Goal: Task Accomplishment & Management: Manage account settings

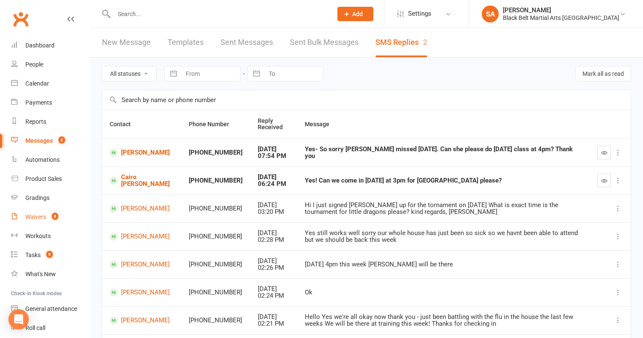
click at [29, 224] on link "Waivers 8" at bounding box center [50, 216] width 78 height 19
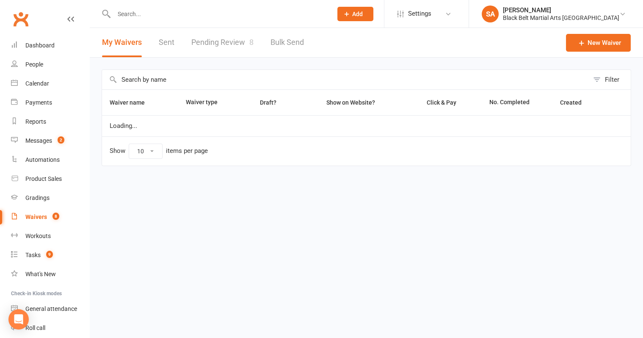
select select "100"
click at [220, 49] on link "Pending Review 8" at bounding box center [222, 42] width 62 height 29
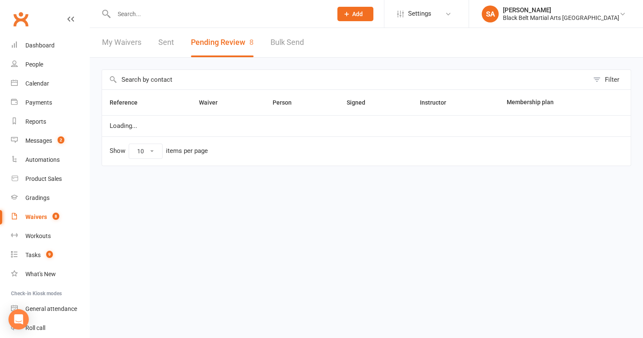
select select "50"
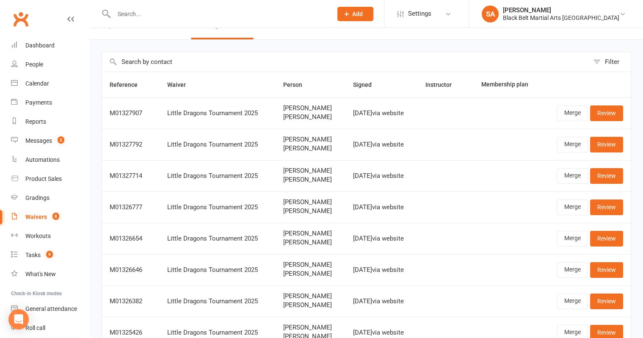
scroll to position [91, 0]
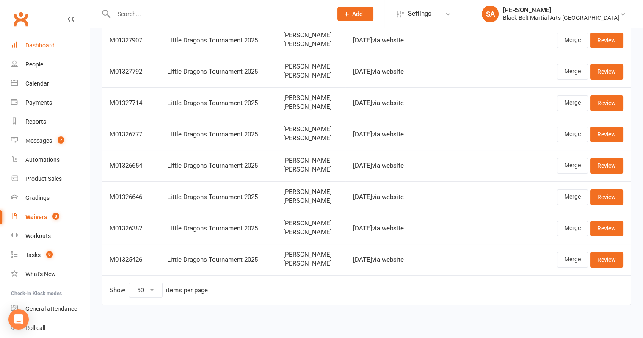
click at [32, 41] on link "Dashboard" at bounding box center [50, 45] width 78 height 19
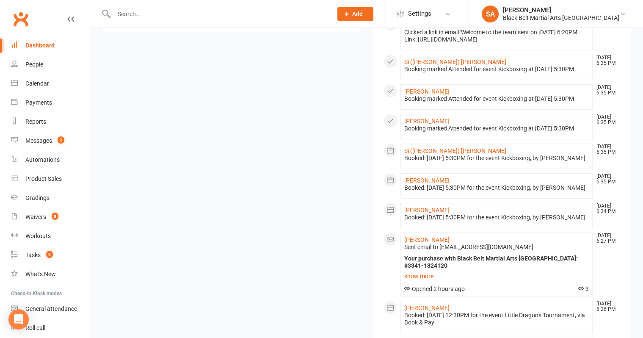
scroll to position [489, 0]
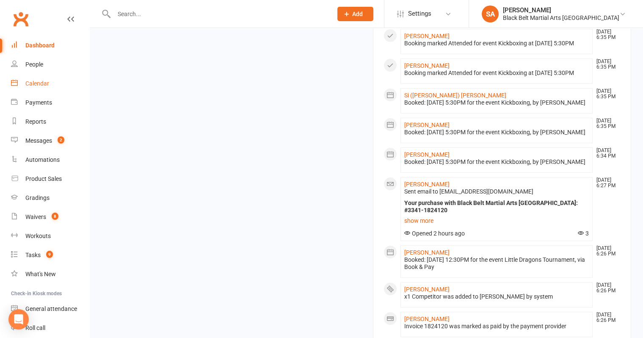
click at [40, 88] on link "Calendar" at bounding box center [50, 83] width 78 height 19
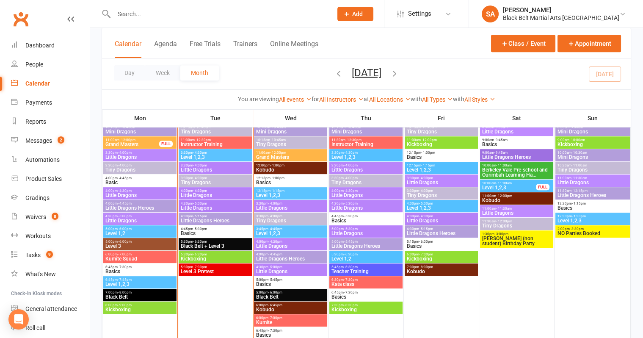
scroll to position [716, 0]
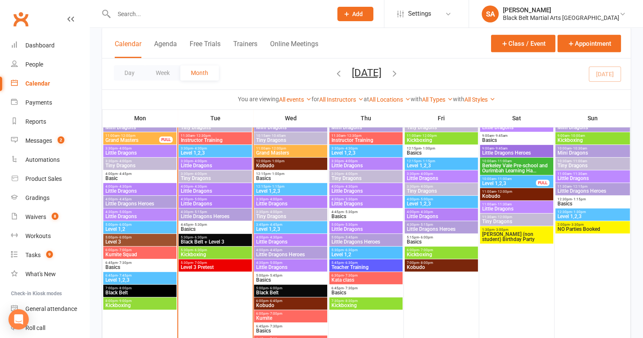
click at [197, 240] on span "Black Belt + Level 3" at bounding box center [215, 241] width 70 height 5
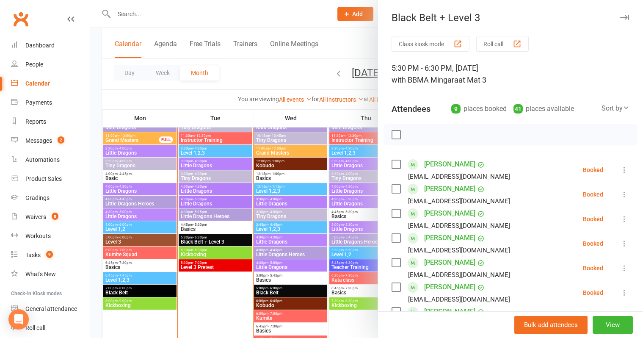
click at [396, 165] on label at bounding box center [396, 164] width 8 height 8
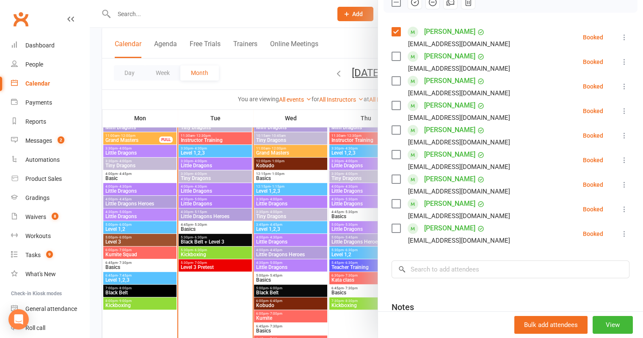
scroll to position [147, 0]
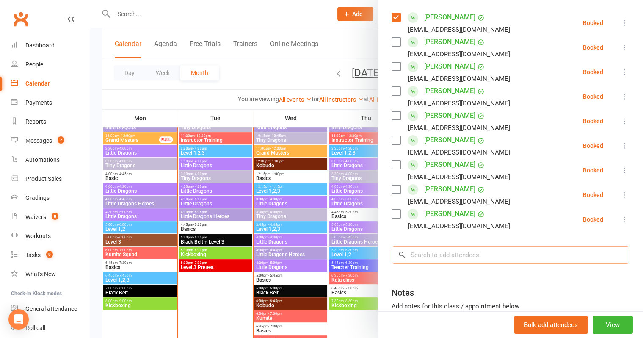
click at [422, 250] on input "search" at bounding box center [511, 255] width 238 height 18
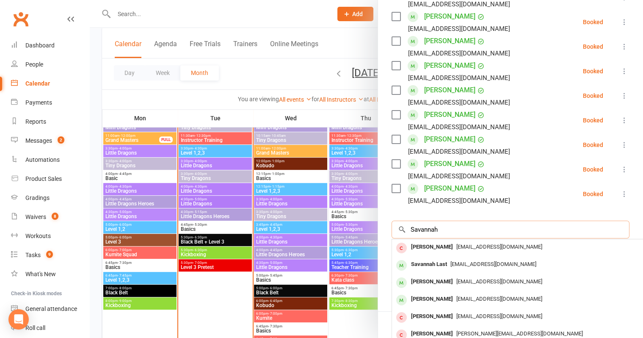
scroll to position [174, 0]
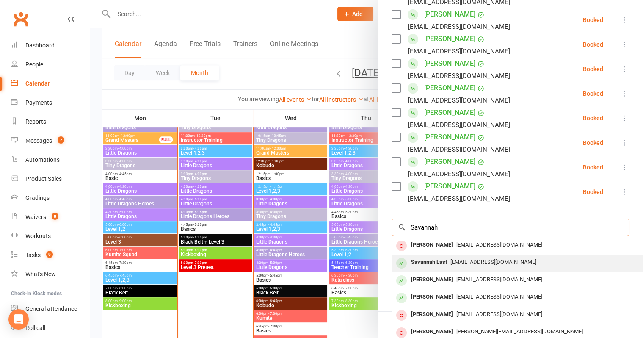
type input "Savannah"
click at [428, 261] on div "Savannah Last" at bounding box center [429, 262] width 43 height 12
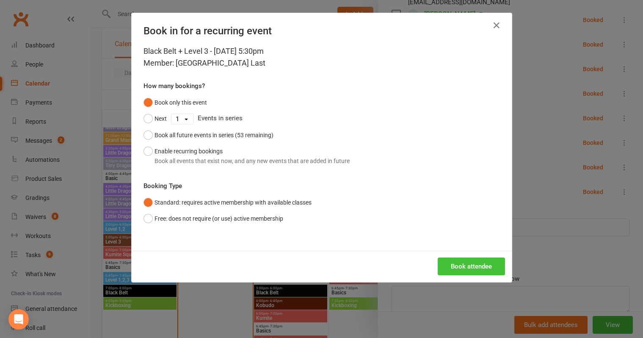
click at [466, 266] on button "Book attendee" at bounding box center [471, 266] width 67 height 18
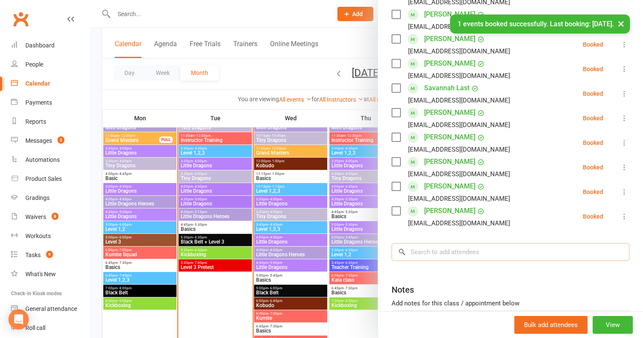
click at [459, 249] on input "search" at bounding box center [511, 252] width 238 height 18
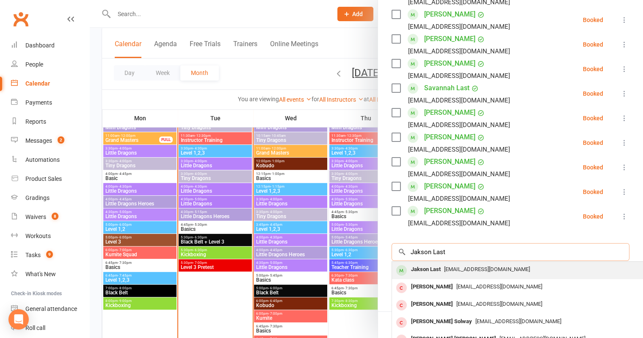
type input "Jakson Last"
click at [466, 274] on div "sammil.neave@gmail.com" at bounding box center [518, 269] width 246 height 12
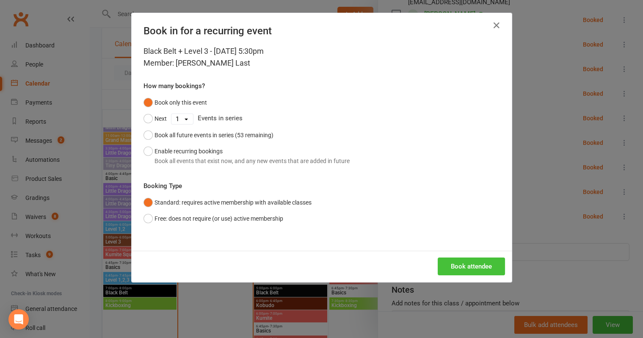
click at [462, 261] on button "Book attendee" at bounding box center [471, 266] width 67 height 18
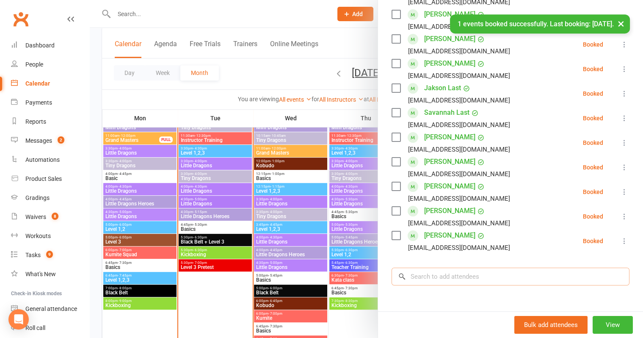
click at [455, 278] on input "search" at bounding box center [511, 277] width 238 height 18
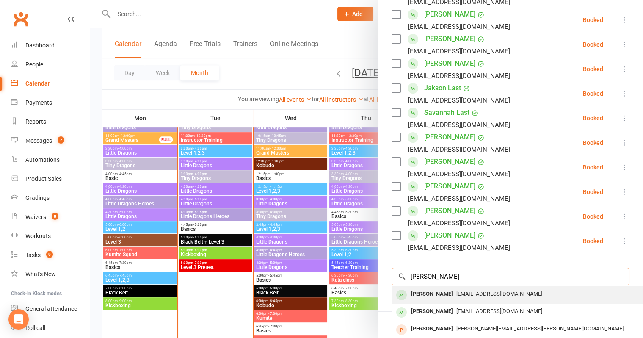
type input "Angela Jones"
click at [456, 291] on span "angelaoztag@gmail.com" at bounding box center [499, 293] width 86 height 6
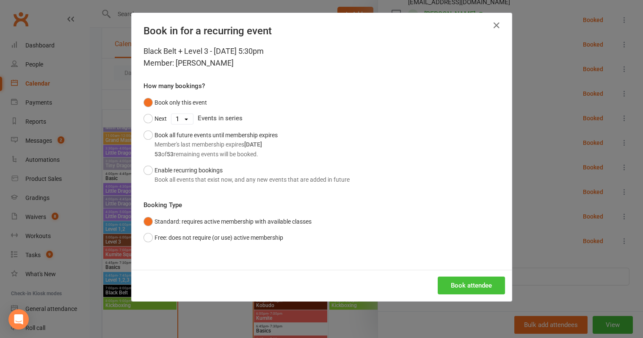
click at [462, 284] on button "Book attendee" at bounding box center [471, 285] width 67 height 18
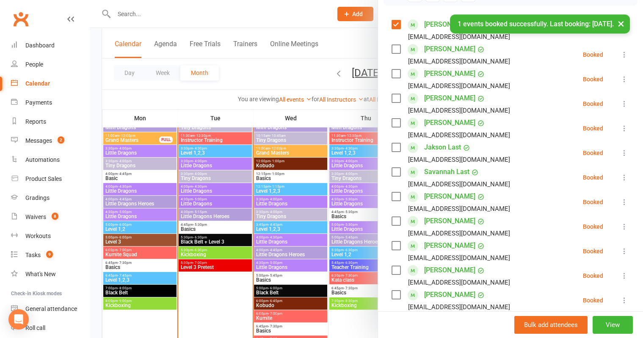
scroll to position [139, 0]
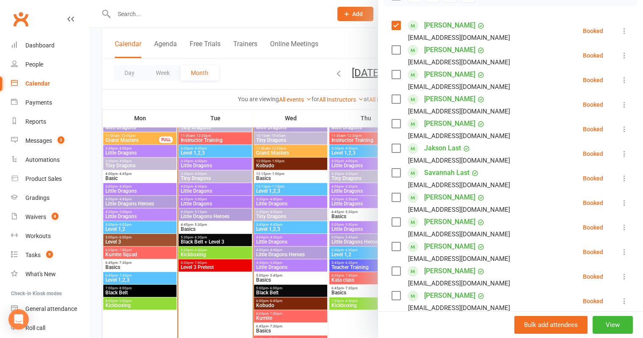
click at [399, 171] on label at bounding box center [396, 173] width 8 height 8
click at [394, 146] on label at bounding box center [396, 148] width 8 height 8
click at [392, 100] on label at bounding box center [396, 99] width 8 height 8
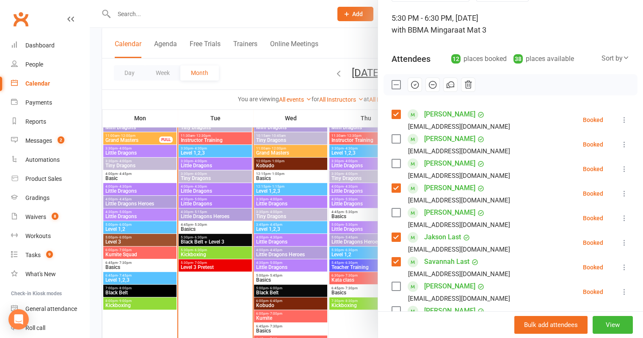
scroll to position [14, 0]
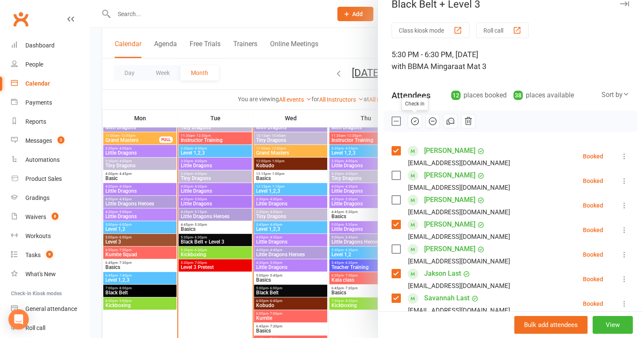
click at [412, 118] on icon "button" at bounding box center [414, 120] width 9 height 9
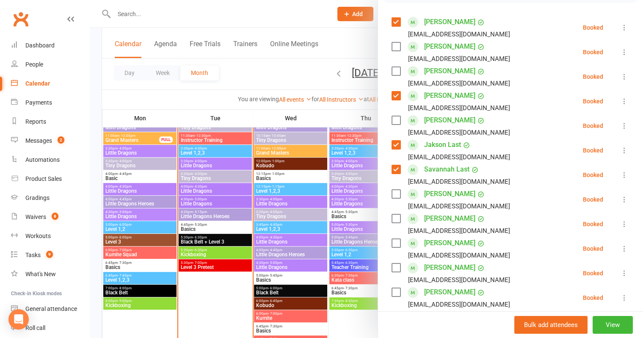
scroll to position [291, 0]
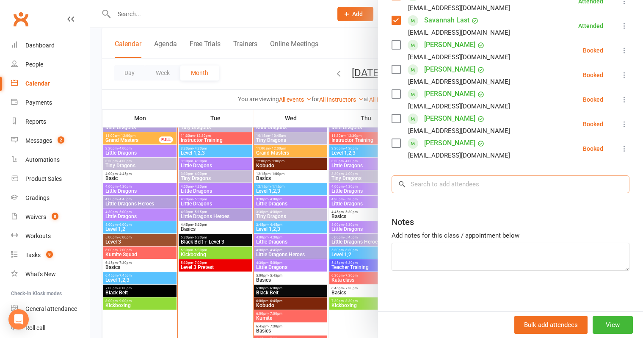
click at [437, 191] on input "search" at bounding box center [511, 184] width 238 height 18
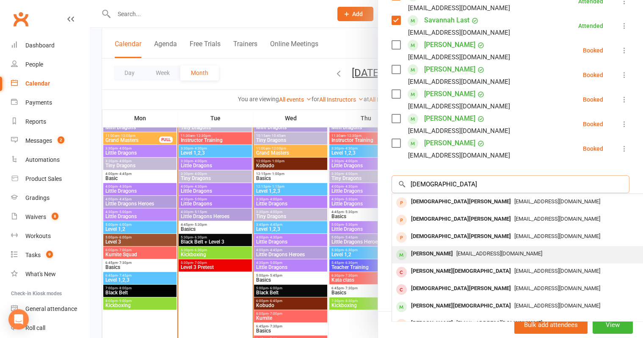
type input "Christiano"
click at [449, 249] on div "Christiano Squillace" at bounding box center [432, 254] width 49 height 12
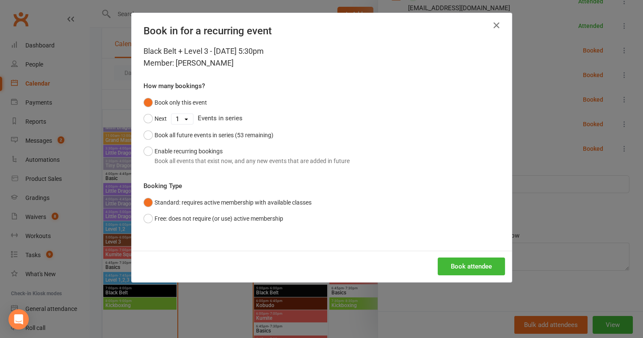
click at [454, 255] on div "Book attendee" at bounding box center [322, 266] width 380 height 31
click at [454, 259] on button "Book attendee" at bounding box center [471, 266] width 67 height 18
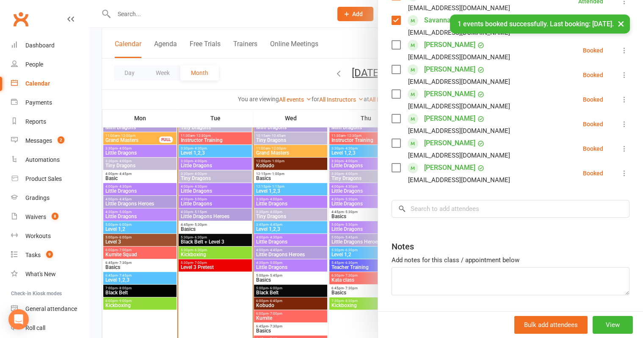
click at [392, 142] on label at bounding box center [396, 143] width 8 height 8
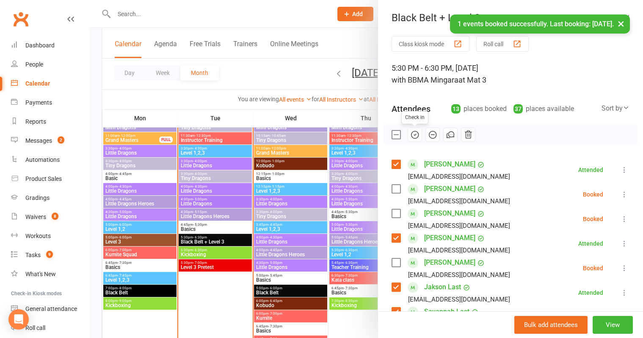
click at [410, 132] on icon "button" at bounding box center [414, 134] width 9 height 9
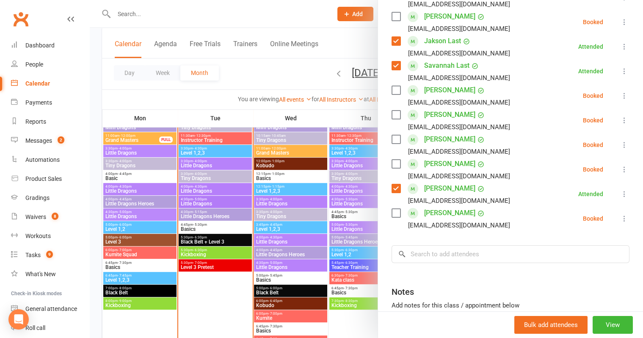
scroll to position [252, 0]
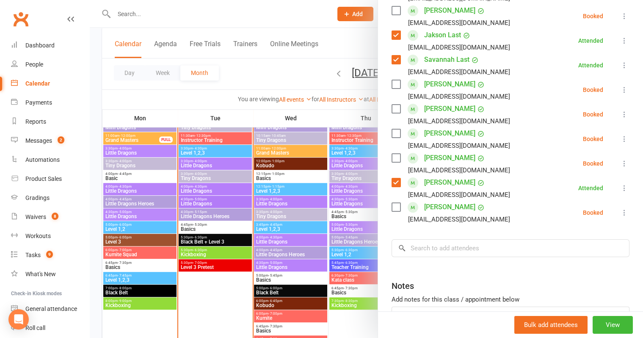
click at [314, 177] on div at bounding box center [366, 169] width 553 height 338
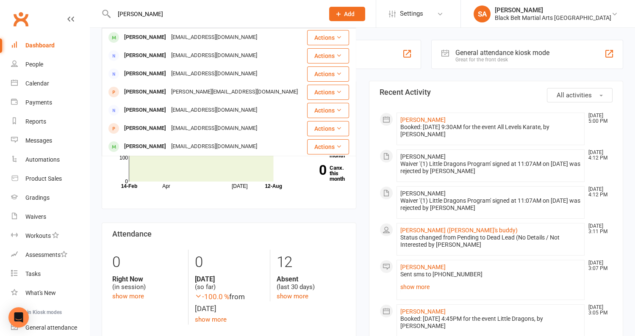
click at [99, 162] on div "Members show more 8.7% Last 30 Days Active / Suspended Members Apr [DATE] Month…" at bounding box center [228, 219] width 267 height 276
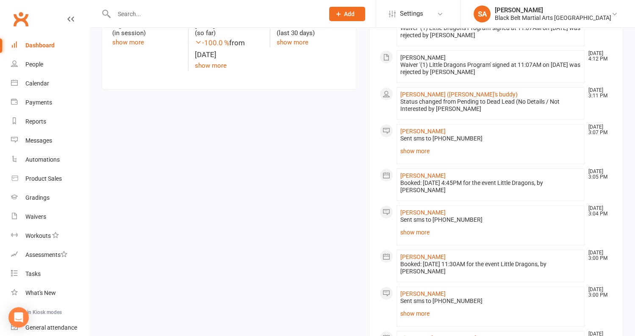
scroll to position [257, 0]
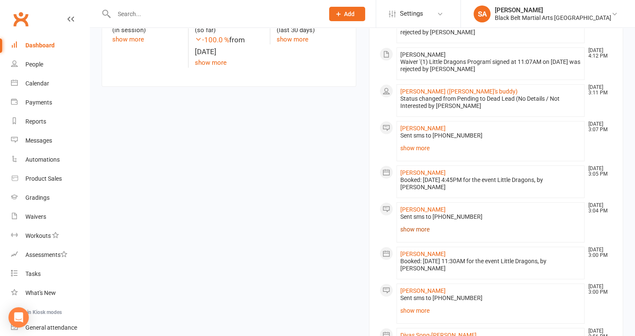
click at [414, 225] on link "show more" at bounding box center [490, 230] width 181 height 12
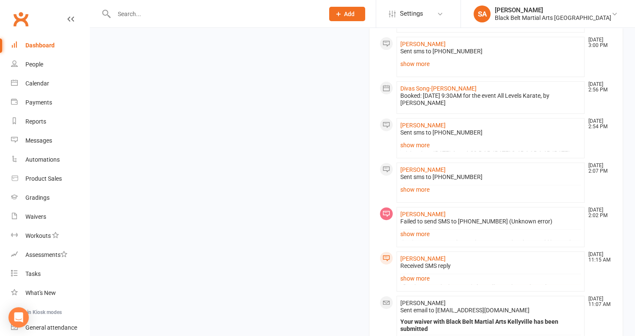
scroll to position [568, 0]
click at [418, 235] on link "show more" at bounding box center [490, 234] width 181 height 12
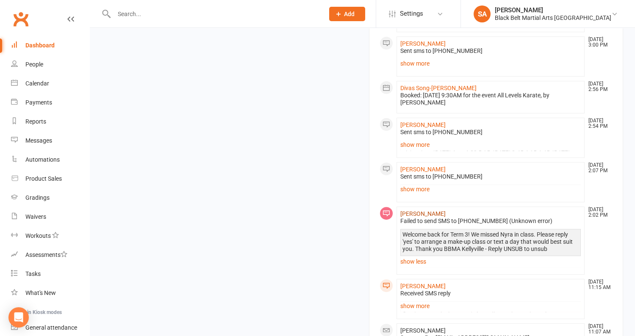
click at [416, 214] on link "[PERSON_NAME]" at bounding box center [422, 213] width 45 height 7
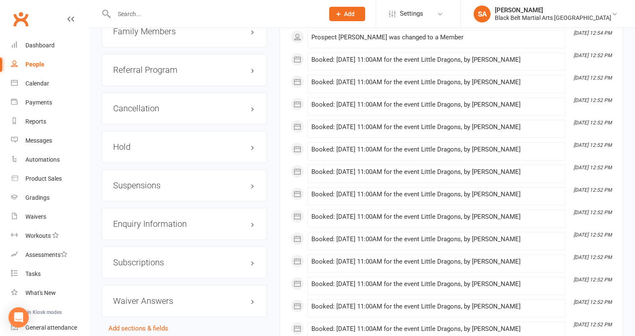
scroll to position [996, 0]
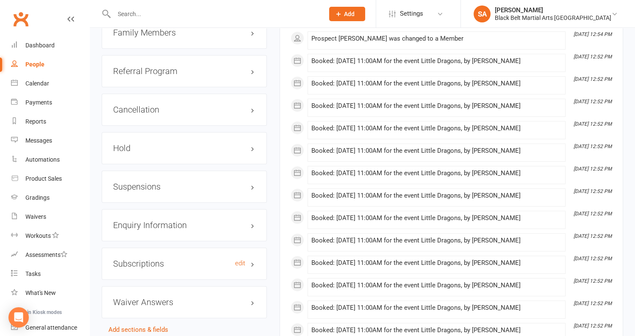
click at [173, 259] on h3 "Subscriptions edit" at bounding box center [184, 263] width 142 height 9
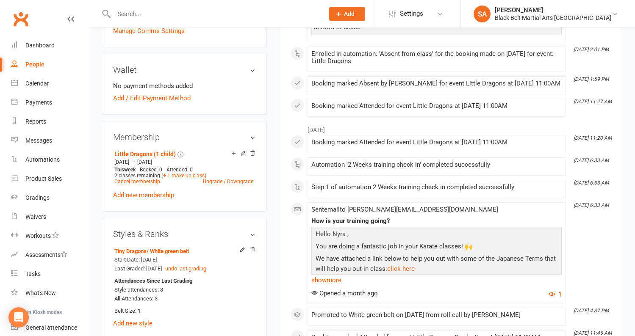
scroll to position [0, 0]
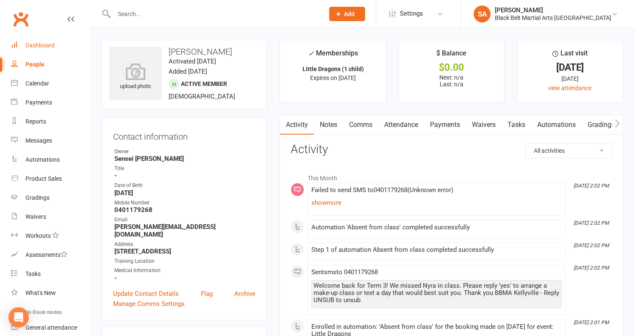
click at [38, 48] on div "Dashboard" at bounding box center [39, 45] width 29 height 7
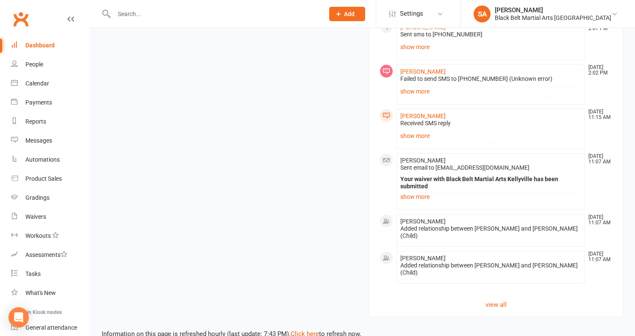
scroll to position [653, 0]
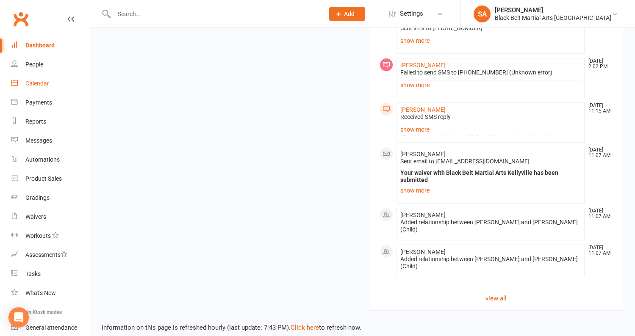
click at [36, 88] on link "Calendar" at bounding box center [50, 83] width 78 height 19
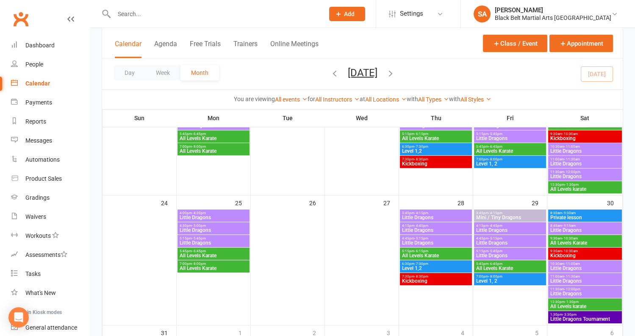
scroll to position [531, 0]
